Goal: Task Accomplishment & Management: Complete application form

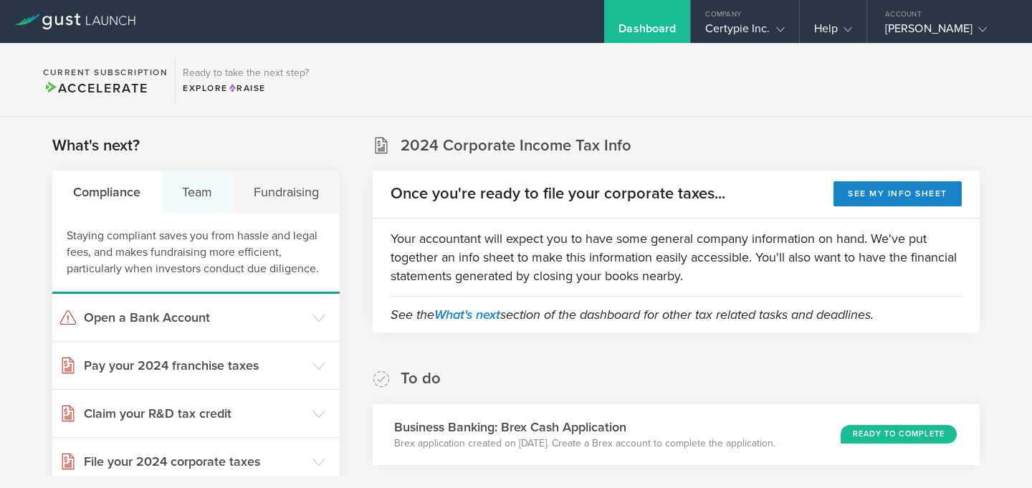
click at [193, 188] on div "Team" at bounding box center [197, 192] width 72 height 43
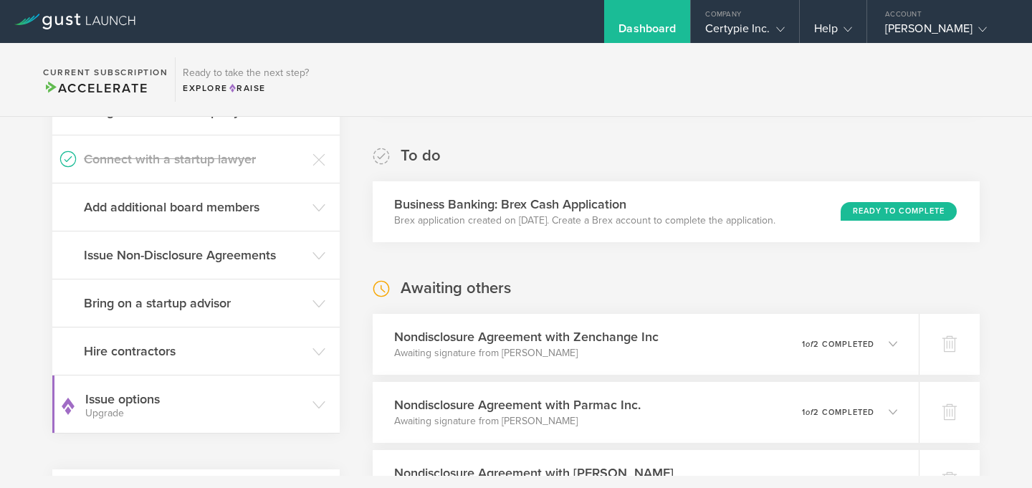
scroll to position [216, 0]
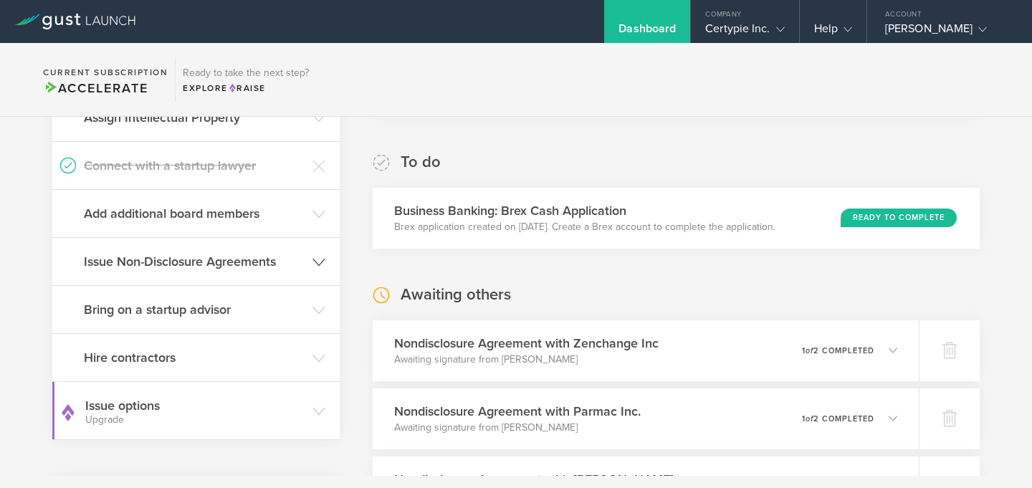
click at [272, 269] on h3 "Issue Non-Disclosure Agreements" at bounding box center [194, 261] width 221 height 19
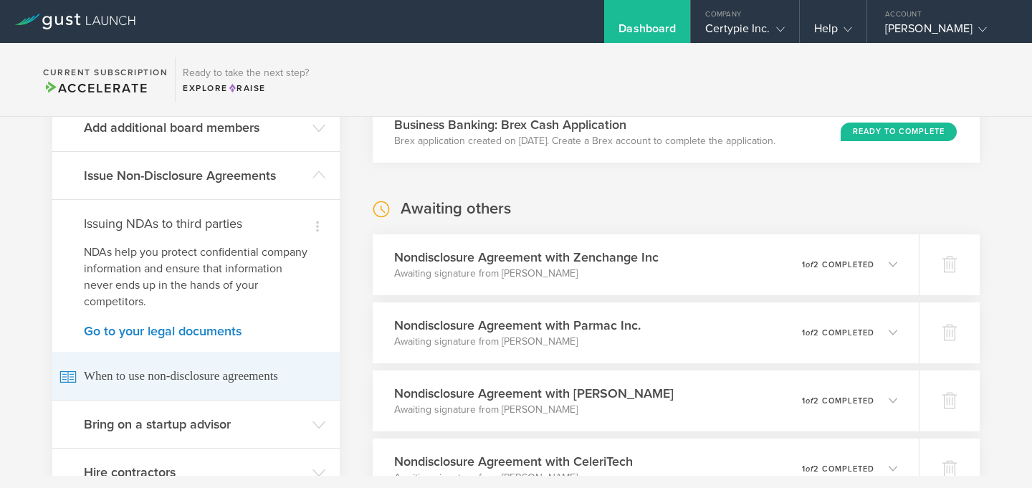
scroll to position [418, 0]
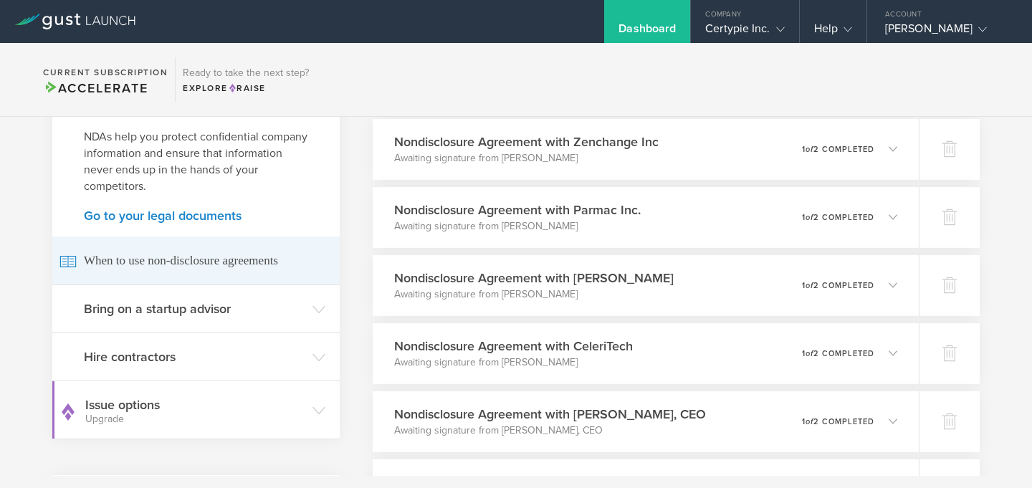
click at [267, 359] on h3 "Hire contractors" at bounding box center [194, 357] width 221 height 19
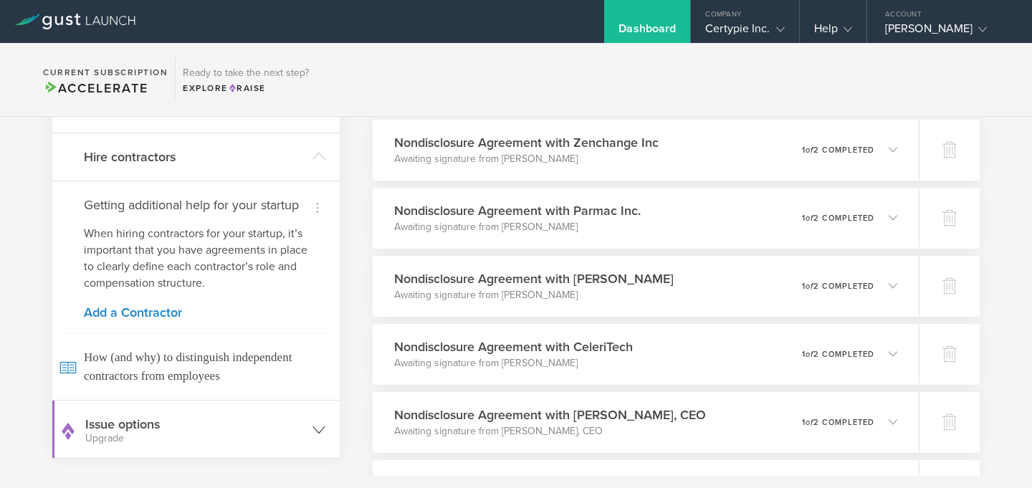
scroll to position [280, 0]
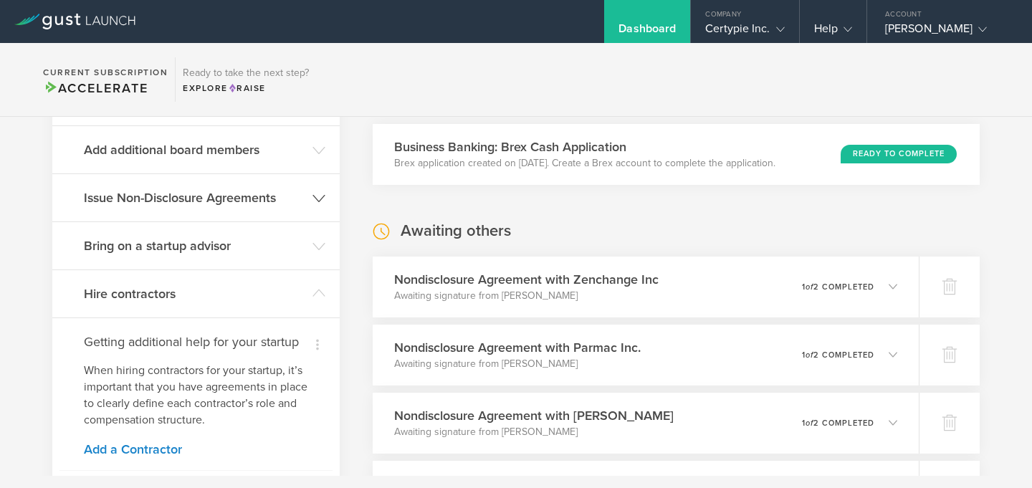
click at [249, 205] on h3 "Issue Non-Disclosure Agreements" at bounding box center [194, 197] width 221 height 19
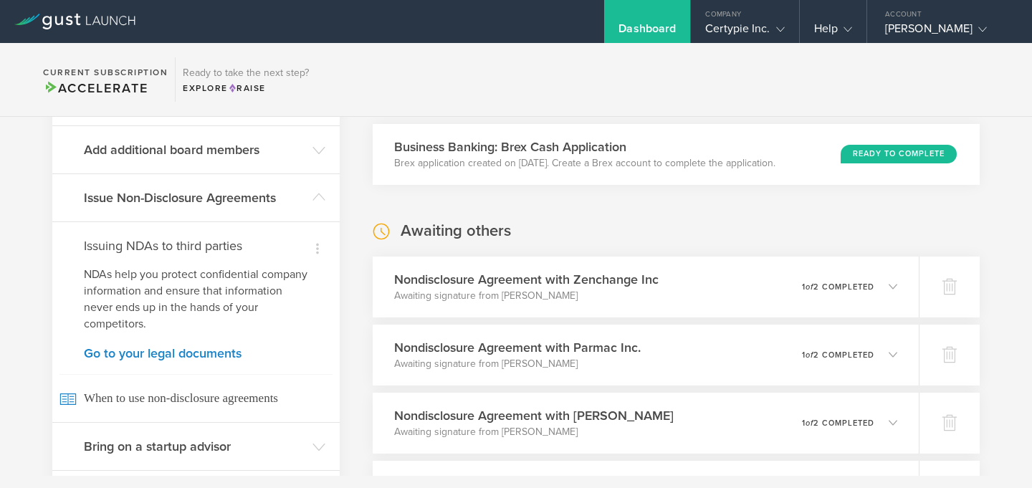
click at [232, 241] on h4 "Issuing NDAs to third parties" at bounding box center [196, 245] width 224 height 19
click at [213, 356] on link "Go to your legal documents" at bounding box center [196, 353] width 224 height 13
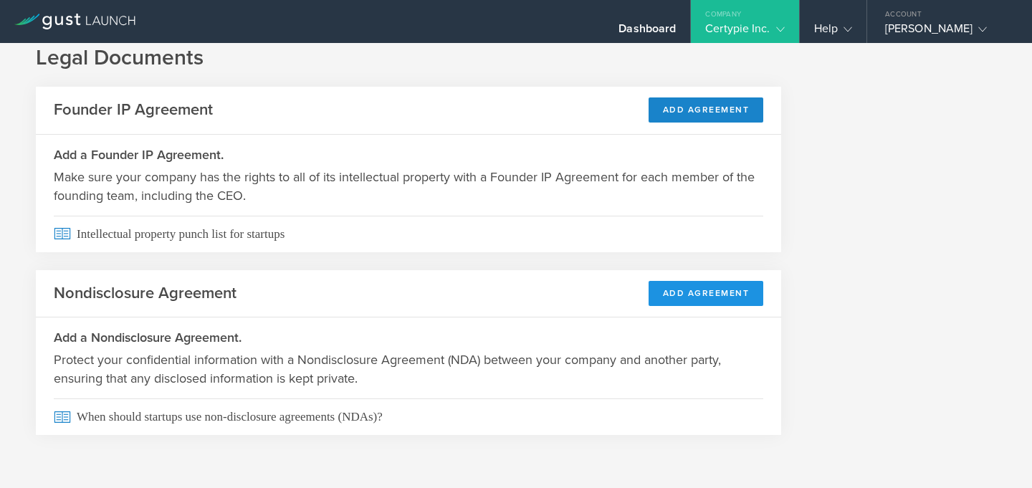
scroll to position [29, 0]
click at [705, 290] on button "Add Agreement" at bounding box center [705, 292] width 115 height 25
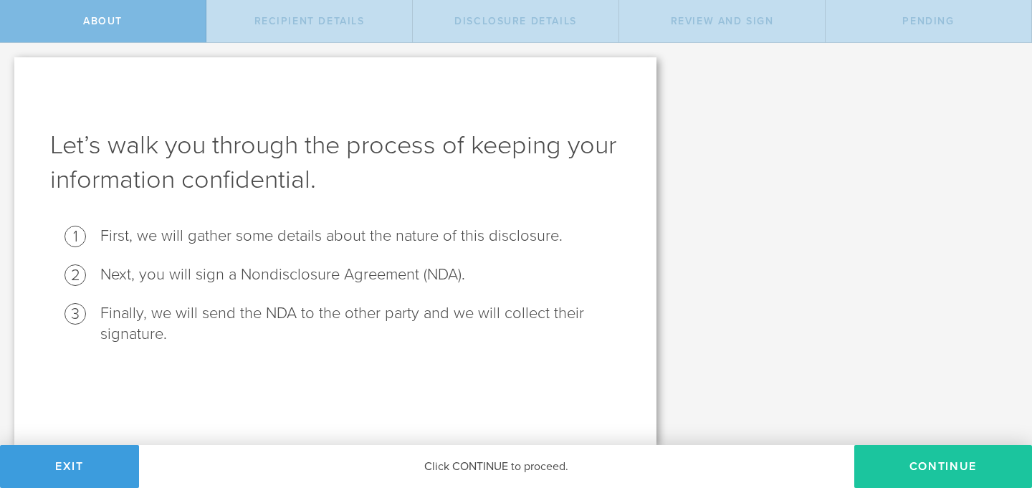
click at [947, 466] on button "Continue" at bounding box center [943, 466] width 178 height 43
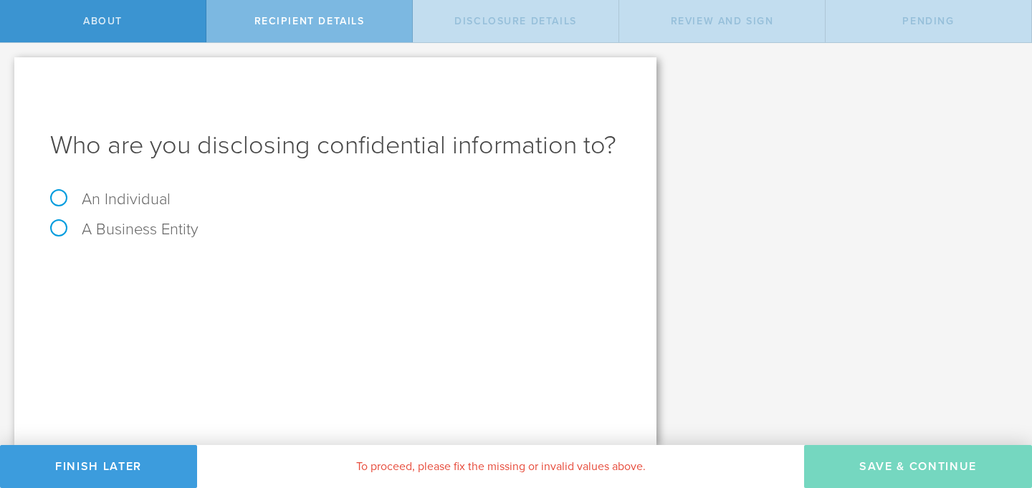
click at [57, 226] on label "A Business Entity" at bounding box center [124, 229] width 148 height 19
click at [9, 66] on input "A Business Entity" at bounding box center [4, 54] width 9 height 23
radio input "true"
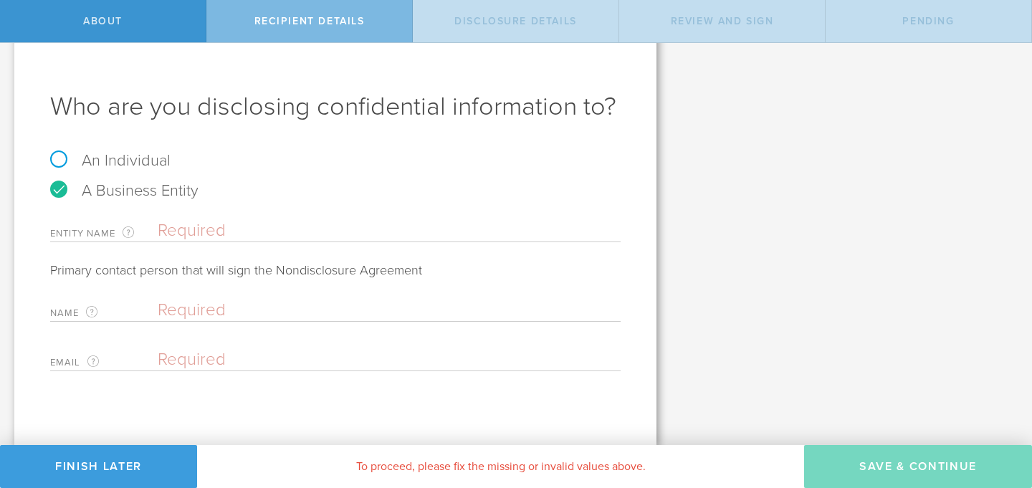
scroll to position [73, 0]
click at [205, 239] on input "text" at bounding box center [389, 230] width 463 height 21
type input "Carlos Ramirez PA"
click at [188, 361] on input "email" at bounding box center [386, 359] width 456 height 21
paste input "cramirez@ramirez-cpa.com"
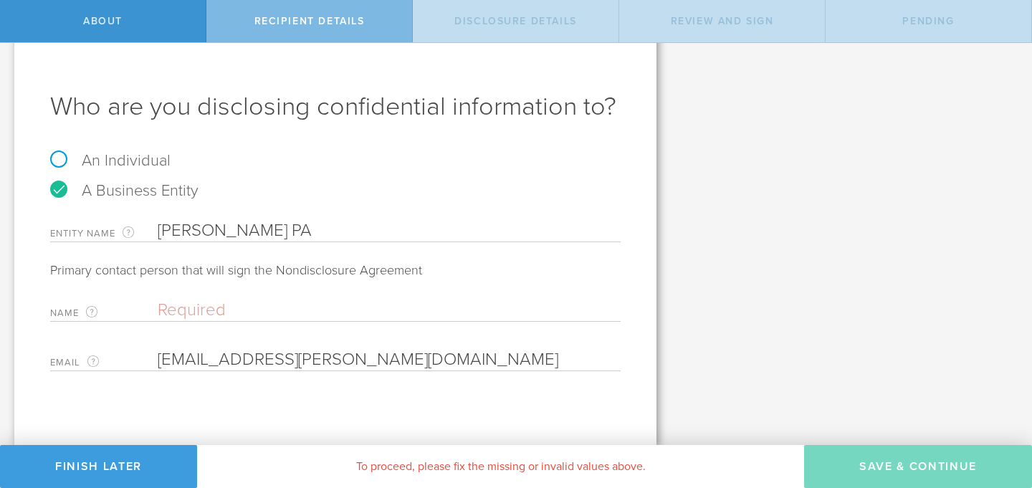
type input "cramirez@ramirez-cpa.com"
click at [274, 230] on input "Carlos Ramirez PA" at bounding box center [389, 230] width 463 height 21
drag, startPoint x: 267, startPoint y: 234, endPoint x: 151, endPoint y: 234, distance: 115.4
click at [151, 234] on div "Entity Name The name of the business entity you are disclosing confidential inf…" at bounding box center [335, 227] width 570 height 29
type input "Carlos Ramirez CPA"
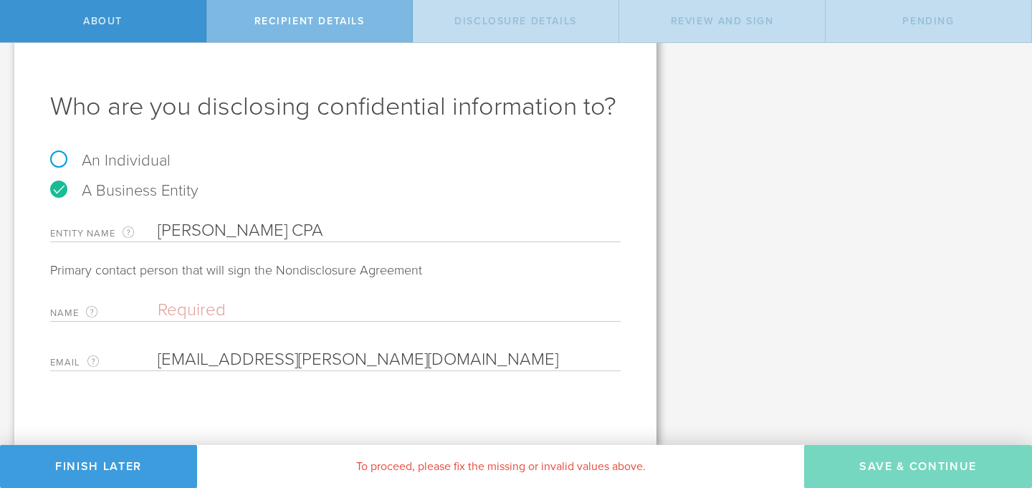
click at [230, 312] on input "text" at bounding box center [386, 309] width 456 height 21
paste input "Carlos Ramirez"
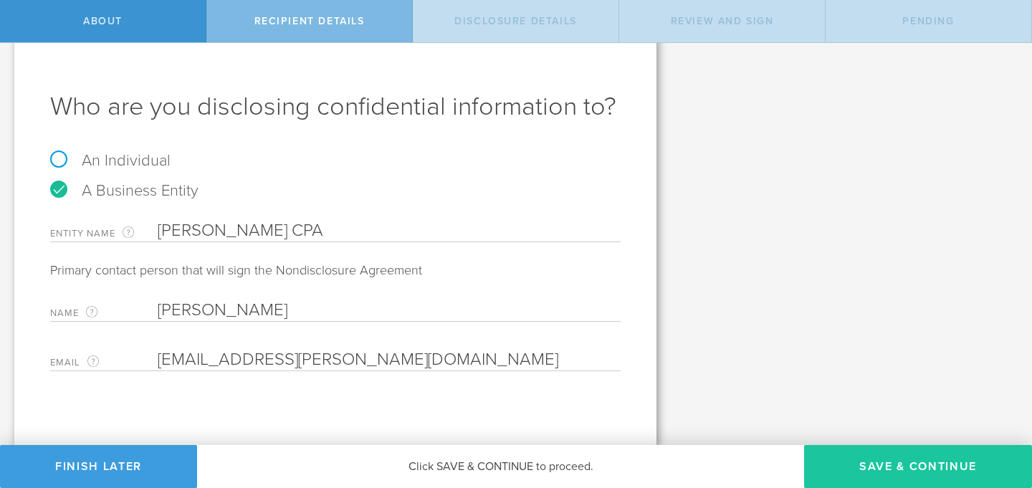
type input "Carlos Ramirez"
click at [914, 464] on button "Save & Continue" at bounding box center [918, 466] width 228 height 43
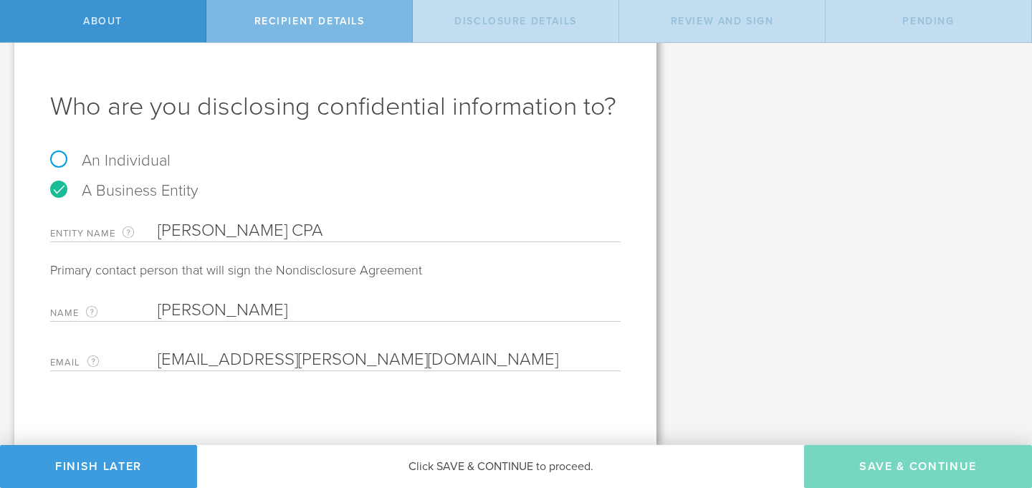
select select "string:5 years"
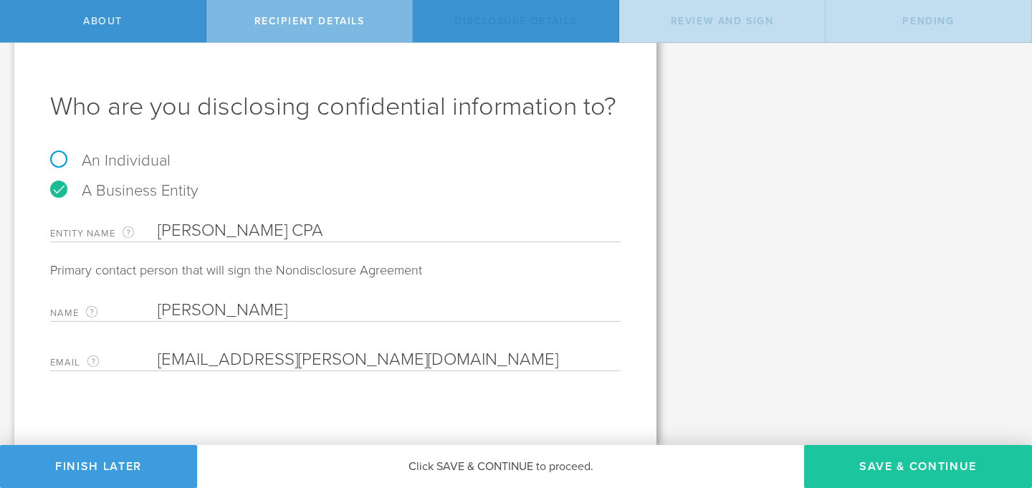
scroll to position [0, 0]
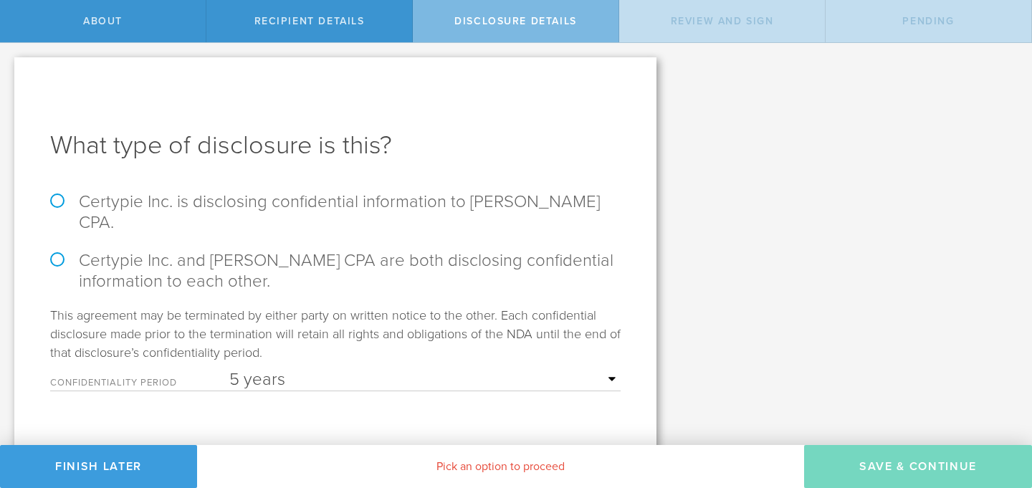
click at [59, 202] on label "Certypie Inc. is disclosing confidential information to Carlos Ramirez CPA." at bounding box center [335, 212] width 570 height 42
click at [9, 73] on input "Certypie Inc. is disclosing confidential information to Carlos Ramirez CPA." at bounding box center [4, 58] width 9 height 30
radio input "true"
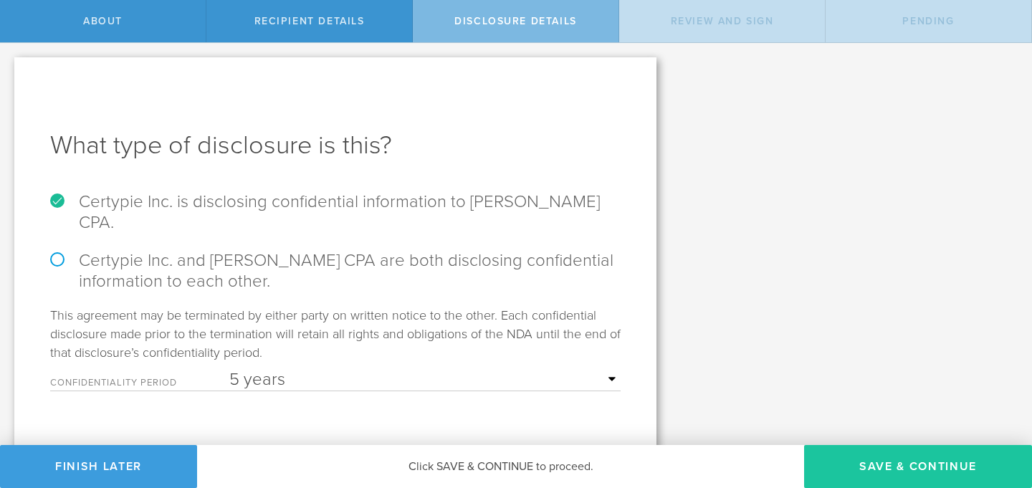
click at [954, 474] on button "Save & Continue" at bounding box center [918, 466] width 228 height 43
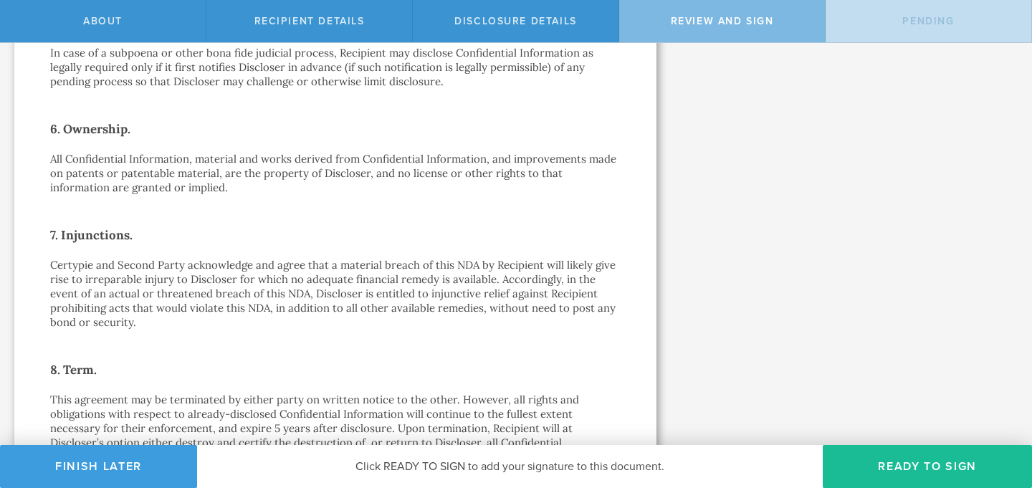
scroll to position [1260, 0]
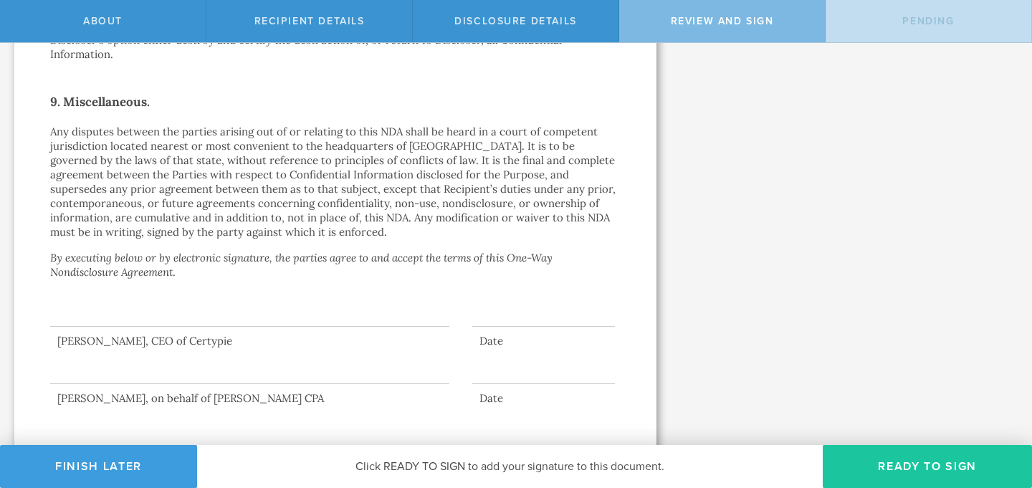
click at [929, 466] on button "Ready to Sign" at bounding box center [927, 466] width 209 height 43
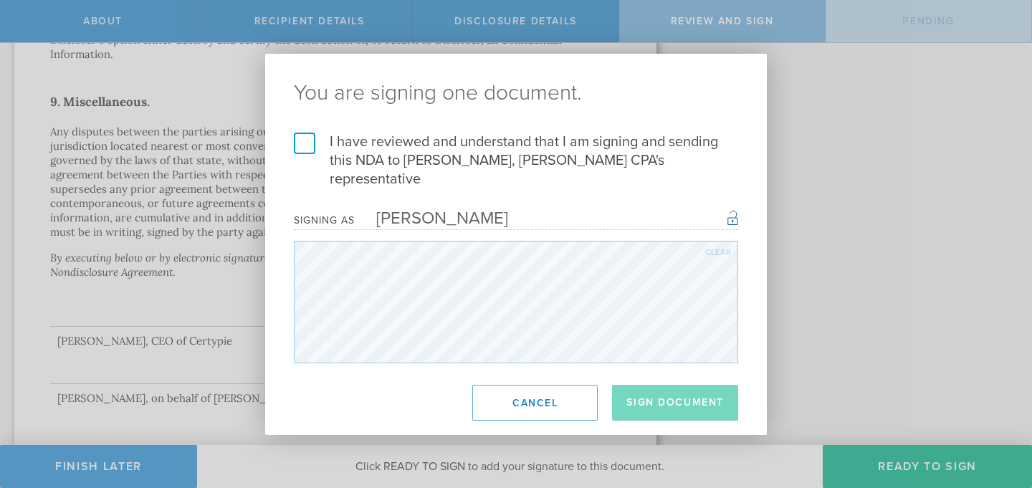
click at [302, 150] on label "I have reviewed and understand that I am signing and sending this NDA to Carlos…" at bounding box center [516, 161] width 444 height 56
click at [0, 0] on input "I have reviewed and understand that I am signing and sending this NDA to Carlos…" at bounding box center [0, 0] width 0 height 0
click at [712, 398] on button "Sign Document" at bounding box center [675, 403] width 126 height 36
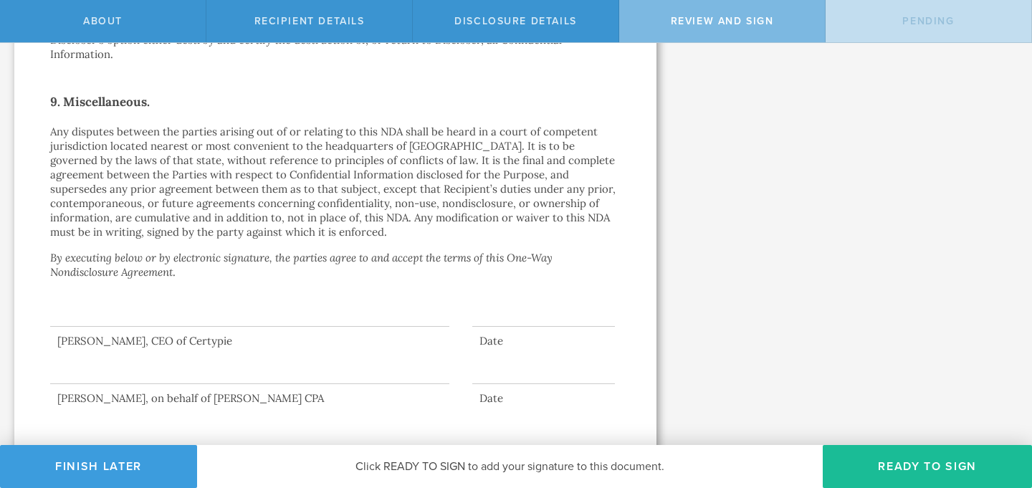
scroll to position [0, 0]
